Goal: Navigation & Orientation: Find specific page/section

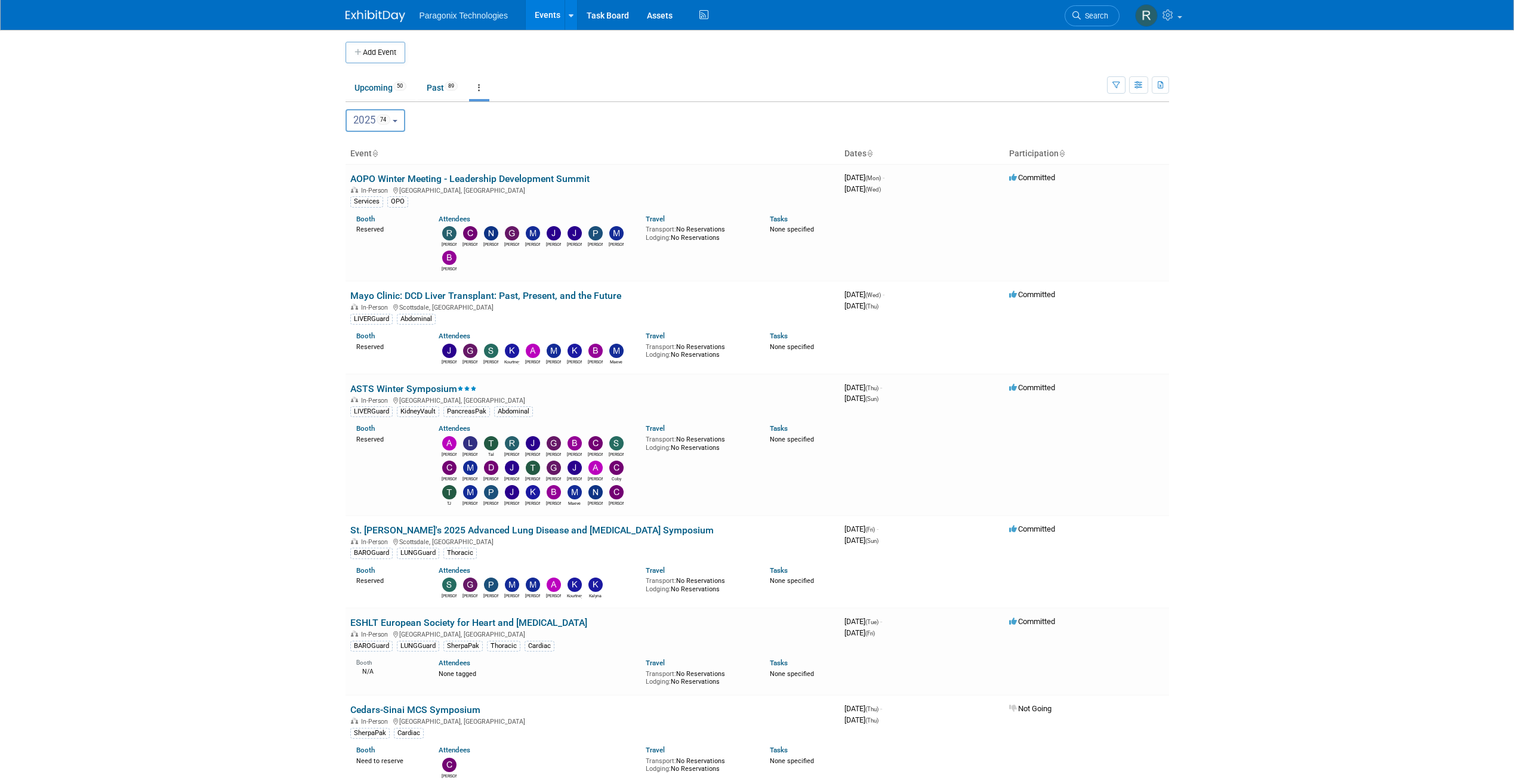
click at [402, 120] on button "2025 74" at bounding box center [375, 121] width 60 height 23
click at [383, 197] on label "2026 21" at bounding box center [377, 198] width 50 height 20
click at [356, 197] on input "2026 21" at bounding box center [351, 197] width 8 height 8
select select "2026"
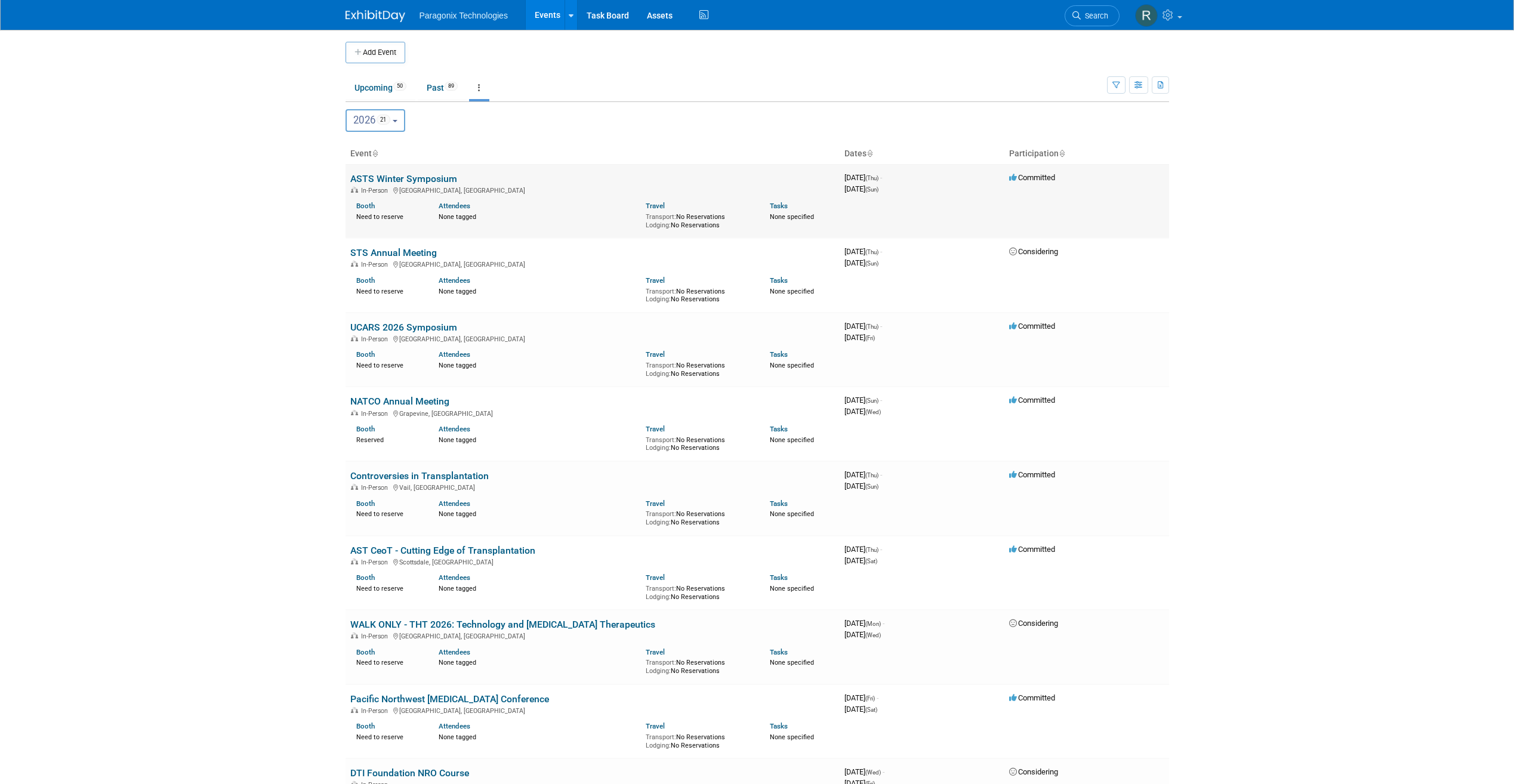
click at [434, 182] on link "ASTS Winter Symposium" at bounding box center [404, 178] width 107 height 11
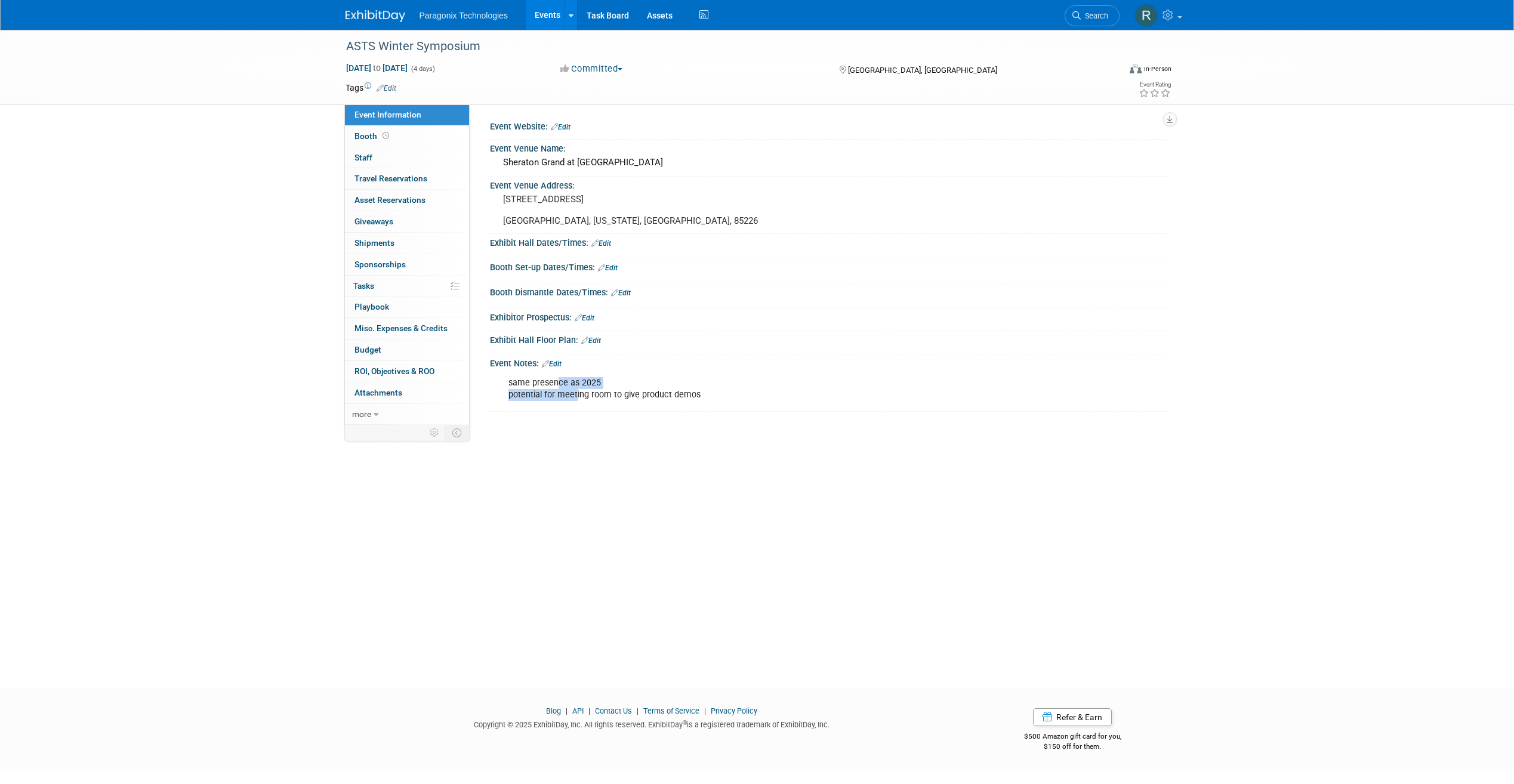
drag, startPoint x: 556, startPoint y: 381, endPoint x: 576, endPoint y: 401, distance: 28.3
click at [576, 401] on div "same presence as 2025 potential for meeting room to give product demos" at bounding box center [769, 389] width 538 height 36
drag, startPoint x: 576, startPoint y: 401, endPoint x: 612, endPoint y: 397, distance: 36.2
click at [612, 397] on div "same presence as 2025 potential for meeting room to give product demos" at bounding box center [769, 389] width 538 height 36
drag, startPoint x: 570, startPoint y: 400, endPoint x: 571, endPoint y: 386, distance: 14.0
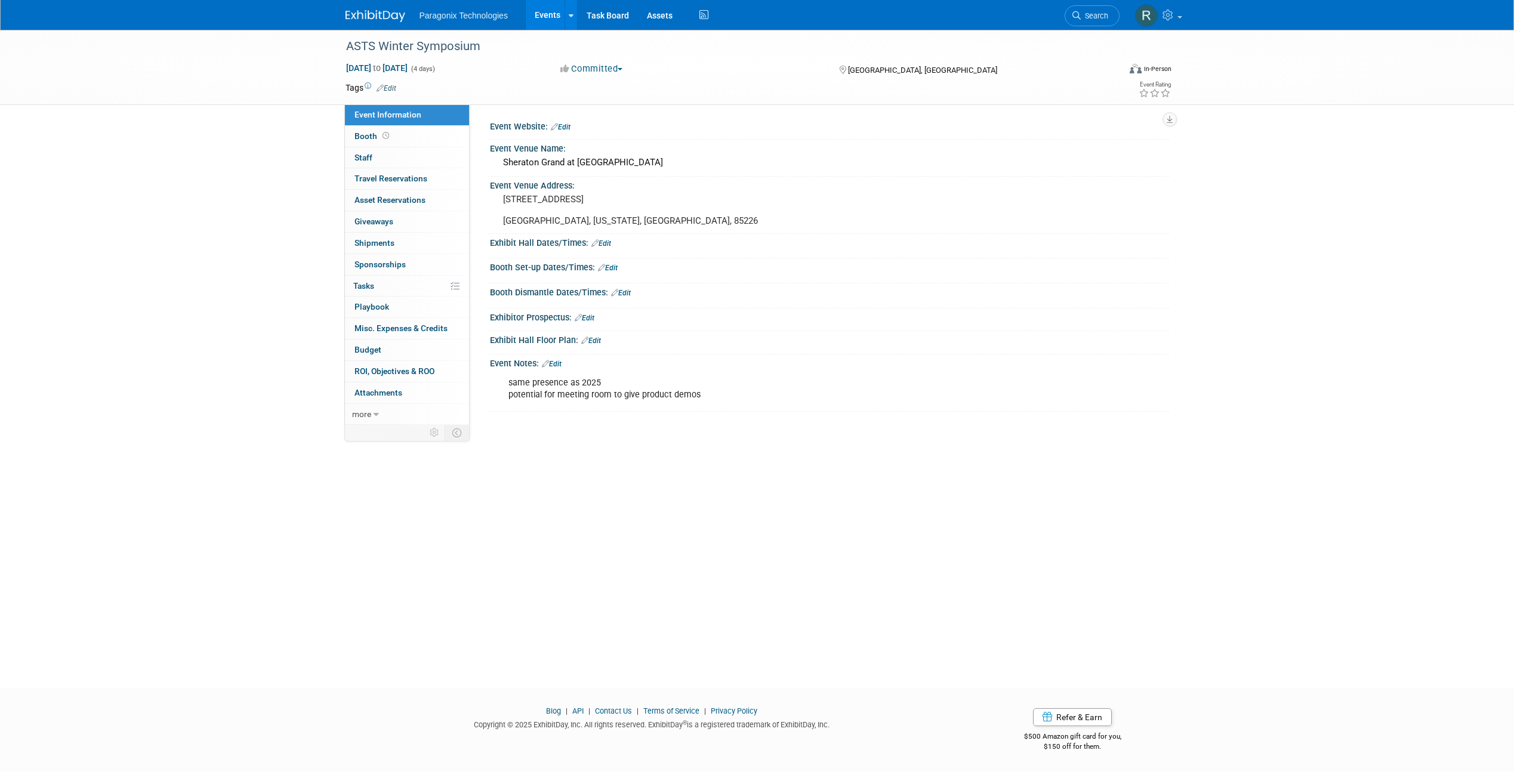
click at [571, 386] on div "same presence as 2025 potential for meeting room to give product demos" at bounding box center [769, 389] width 538 height 36
click at [571, 382] on div "same presence as 2025 potential for meeting room to give product demos" at bounding box center [769, 389] width 538 height 36
click at [542, 11] on link "Events" at bounding box center [547, 15] width 44 height 30
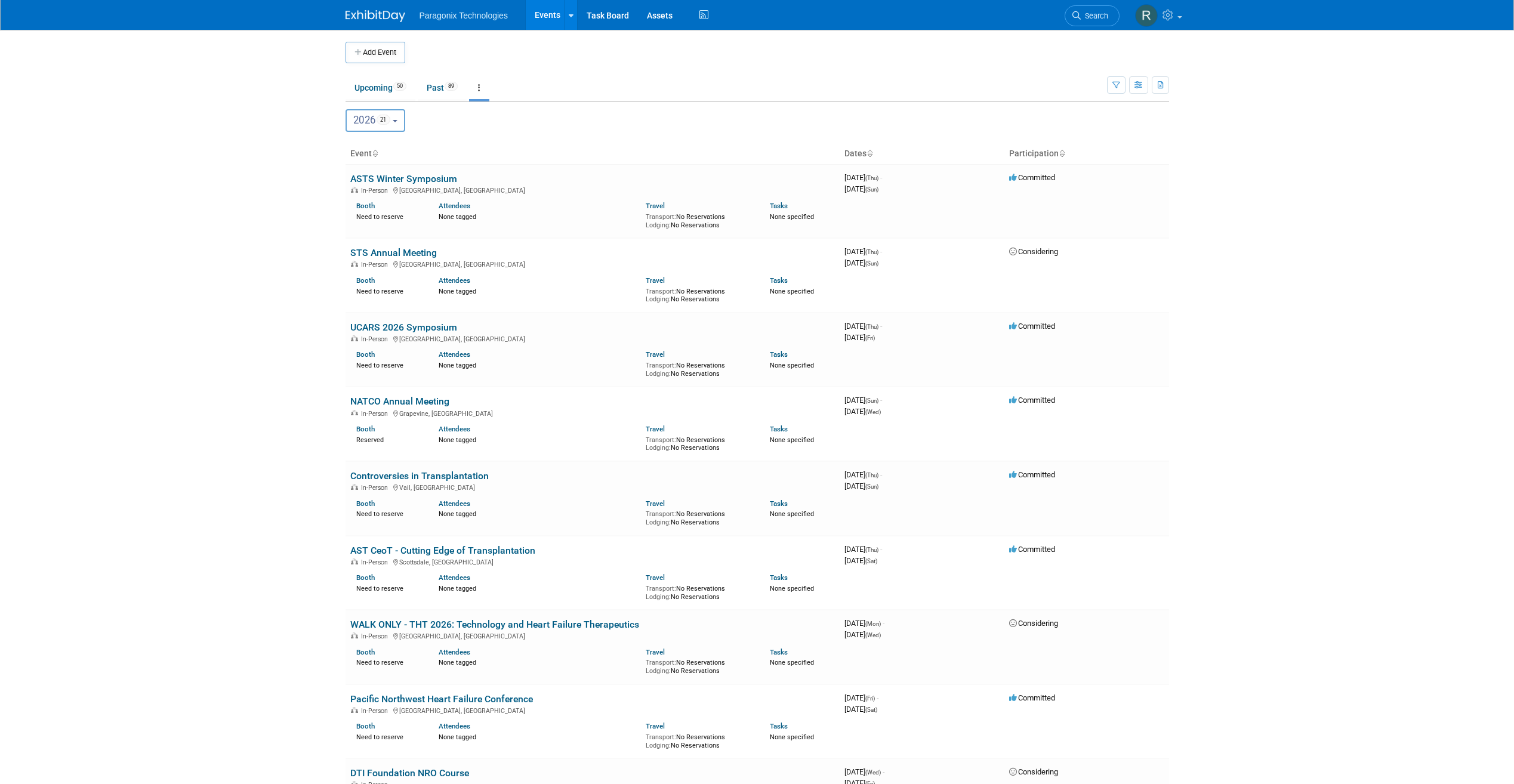
click at [400, 118] on button "2026 21" at bounding box center [375, 121] width 60 height 23
click at [365, 171] on label "2025 74" at bounding box center [377, 173] width 50 height 20
click at [356, 171] on input "2025 74" at bounding box center [351, 172] width 8 height 8
select select "2025"
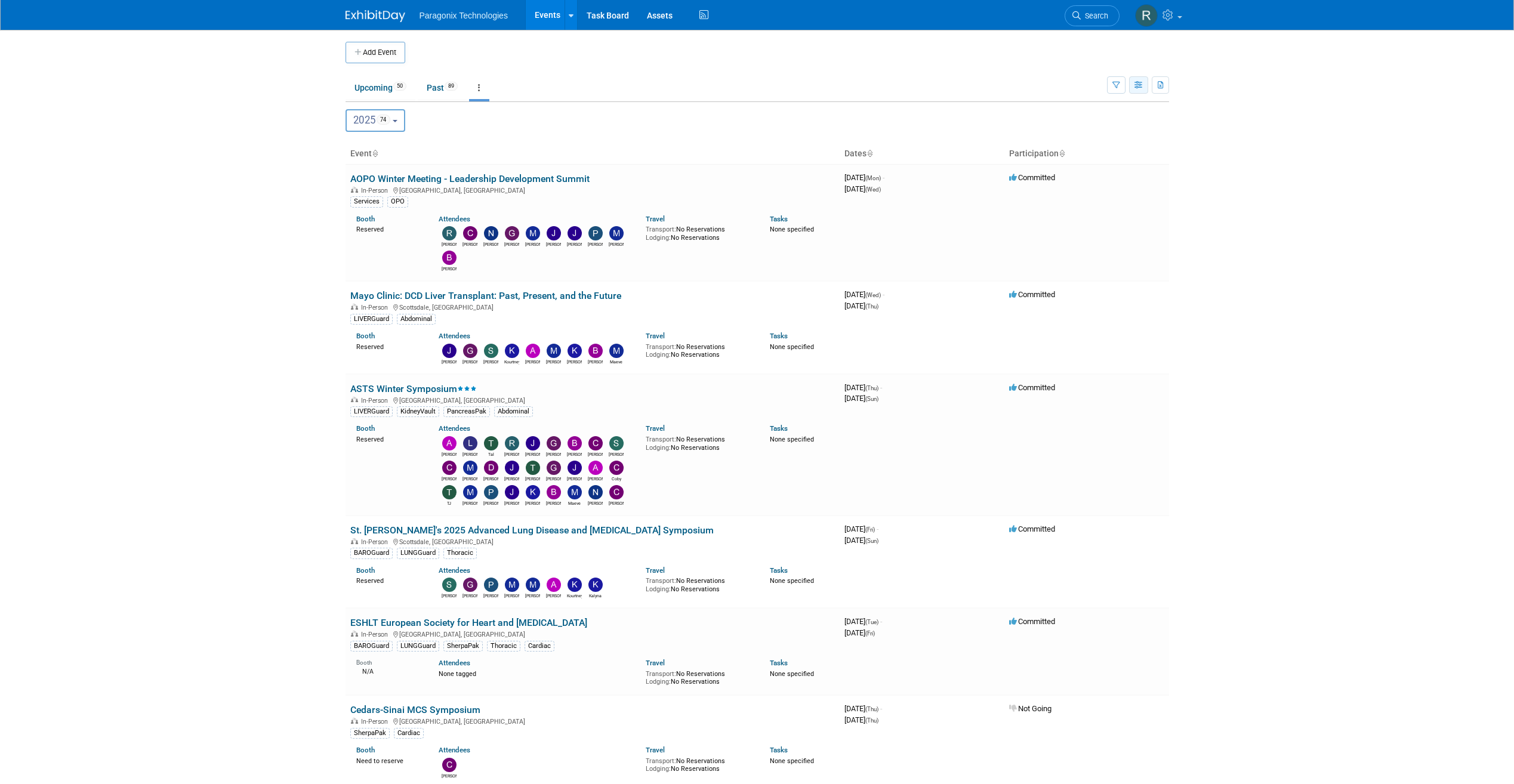
click at [1142, 91] on button "button" at bounding box center [1139, 85] width 19 height 17
click at [1100, 159] on link "Calendar View" at bounding box center [1089, 163] width 100 height 17
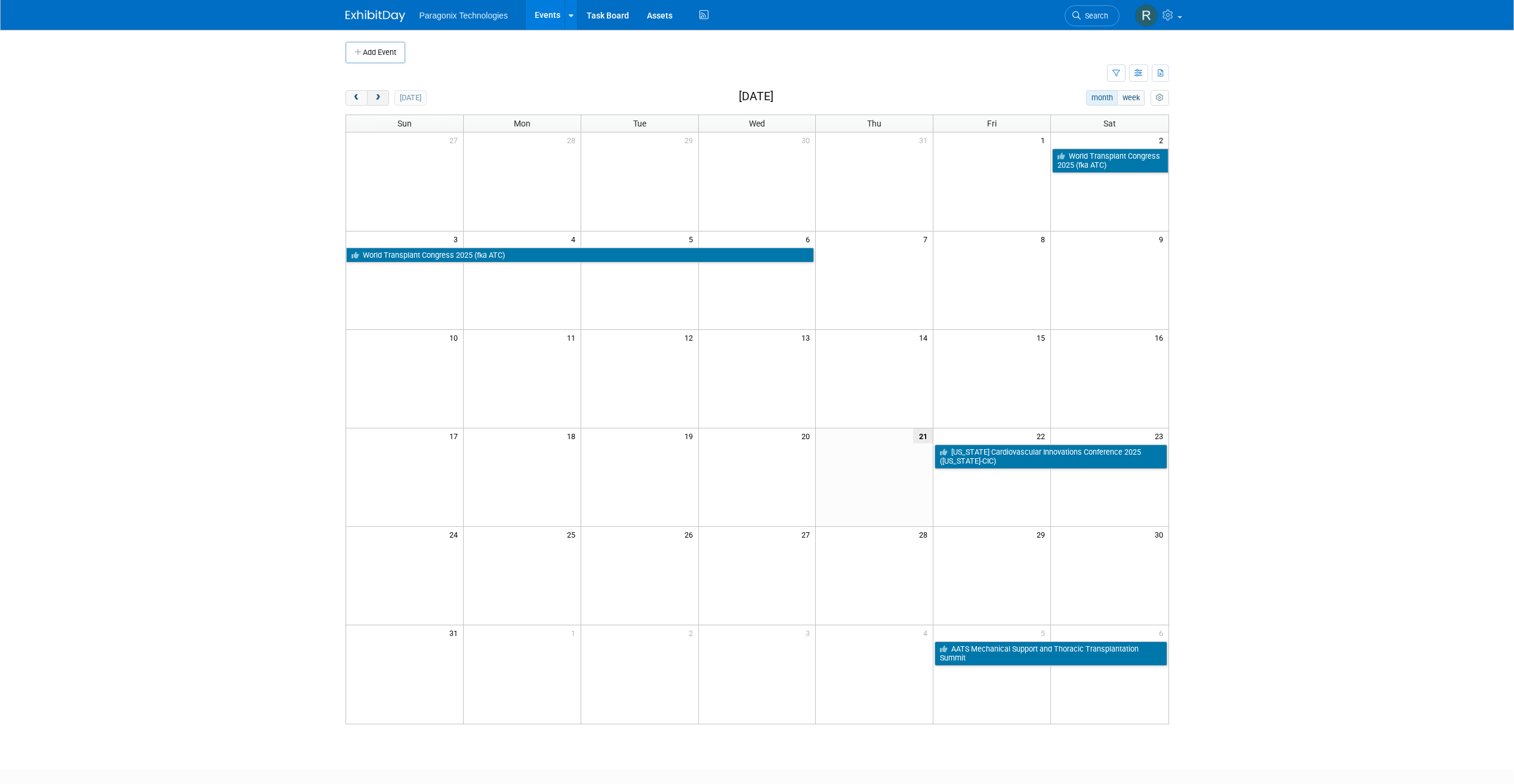
click at [387, 99] on button "next" at bounding box center [378, 98] width 22 height 16
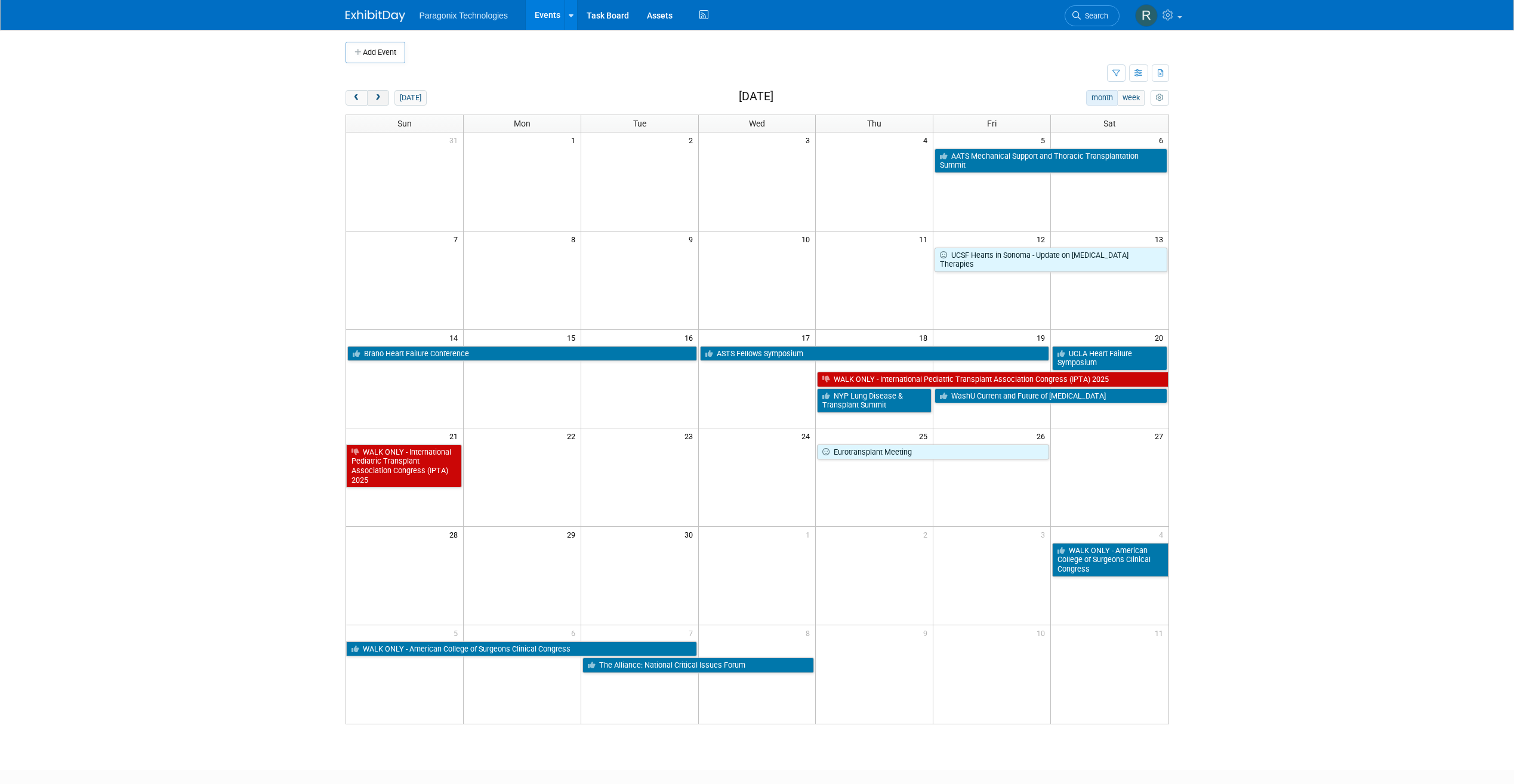
click at [387, 99] on button "next" at bounding box center [378, 98] width 22 height 16
